Goal: Navigation & Orientation: Find specific page/section

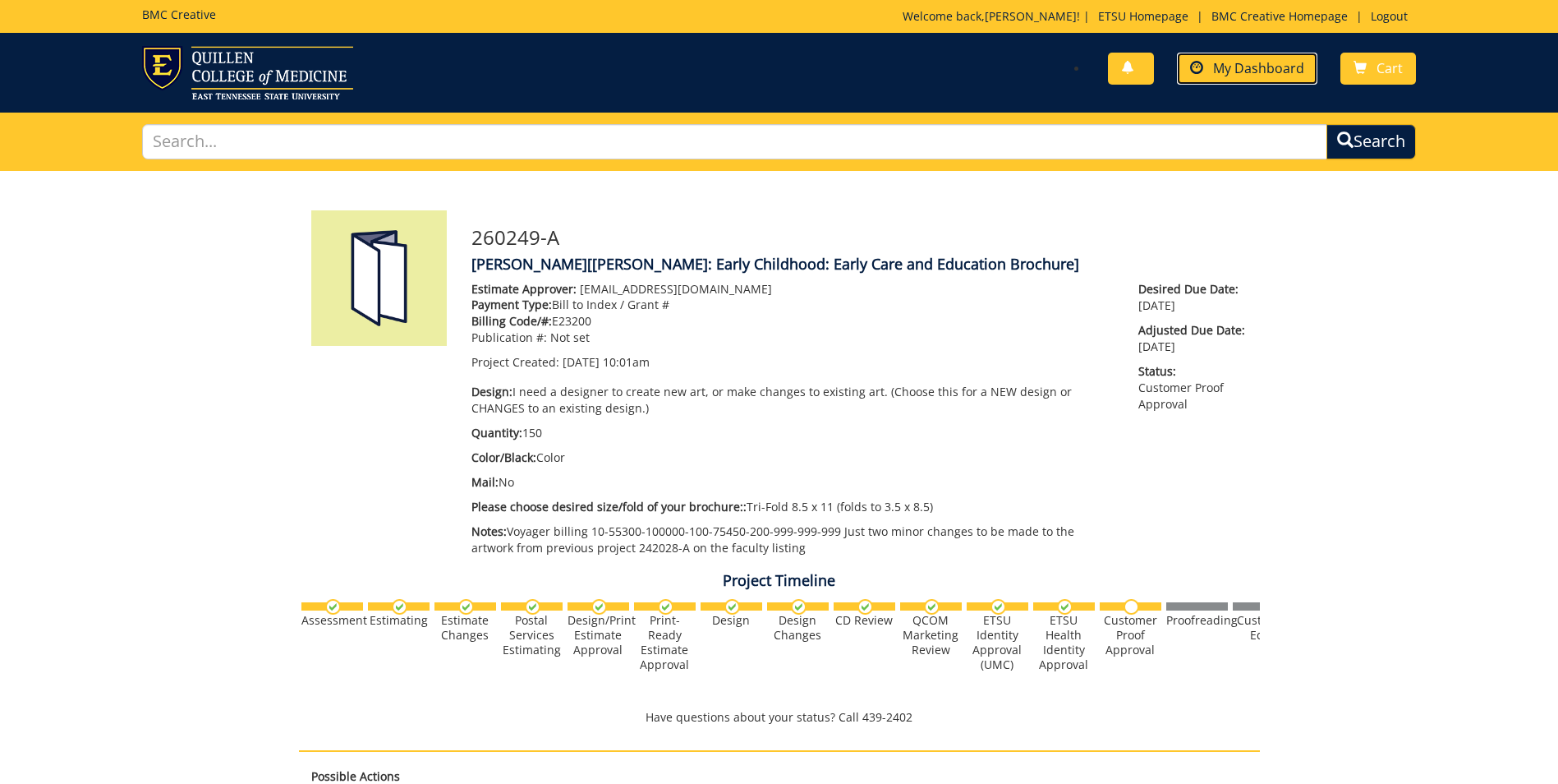
click at [1273, 65] on span "My Dashboard" at bounding box center [1258, 68] width 91 height 18
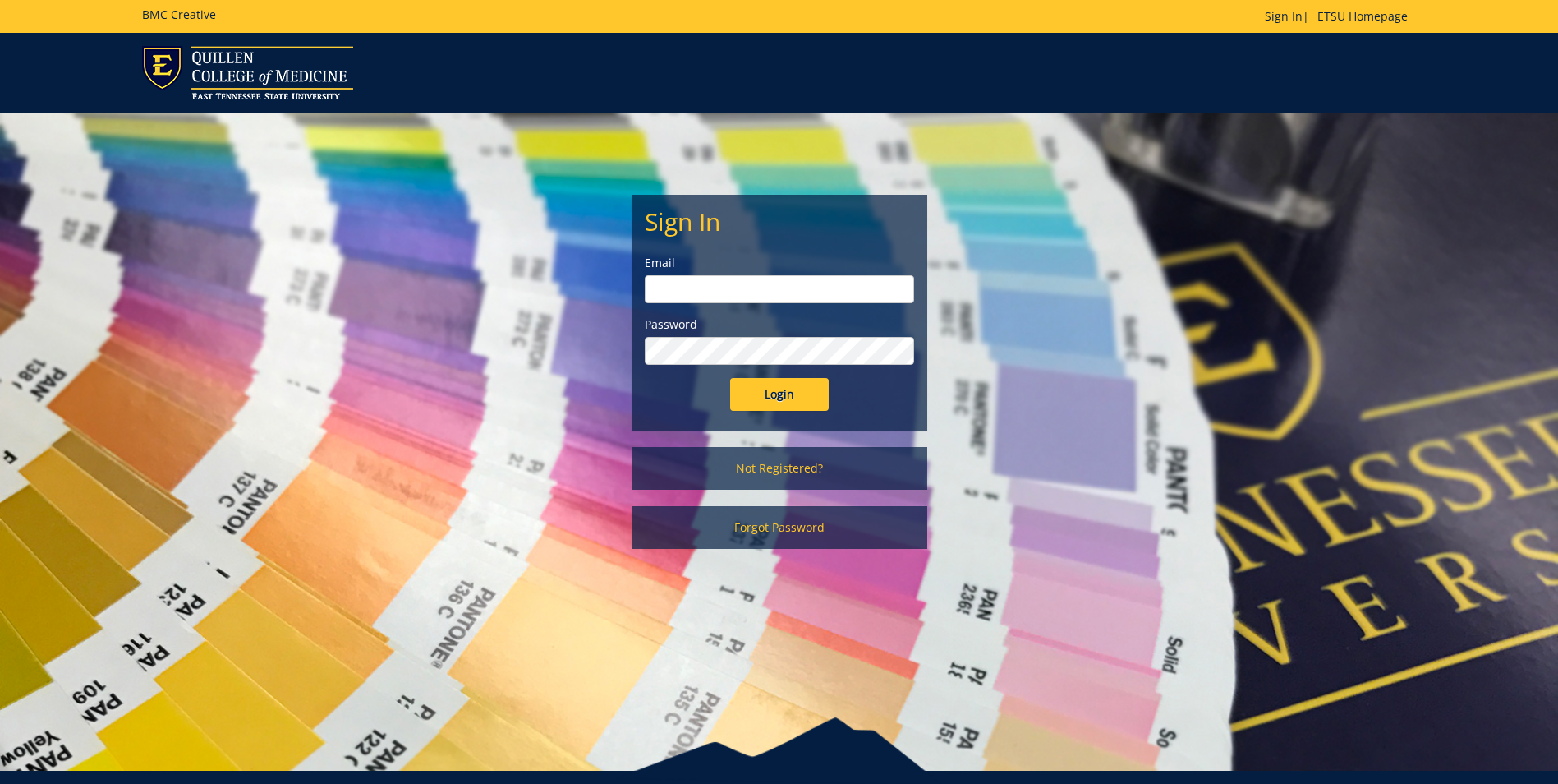
type input "[EMAIL_ADDRESS][DOMAIN_NAME]"
click at [776, 372] on form "Sign In Email ridleyn@etsu.edu Password Login" at bounding box center [779, 309] width 269 height 203
click at [772, 389] on input "Login" at bounding box center [779, 393] width 98 height 32
